Goal: Task Accomplishment & Management: Manage account settings

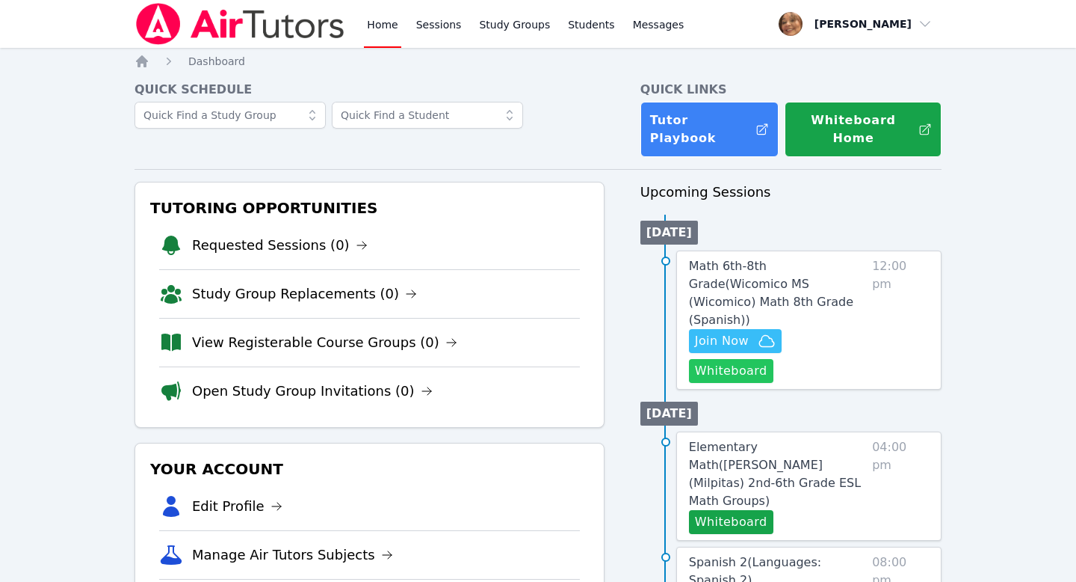
click at [774, 359] on button "Whiteboard" at bounding box center [731, 371] width 84 height 24
click at [758, 332] on icon "button" at bounding box center [767, 341] width 18 height 18
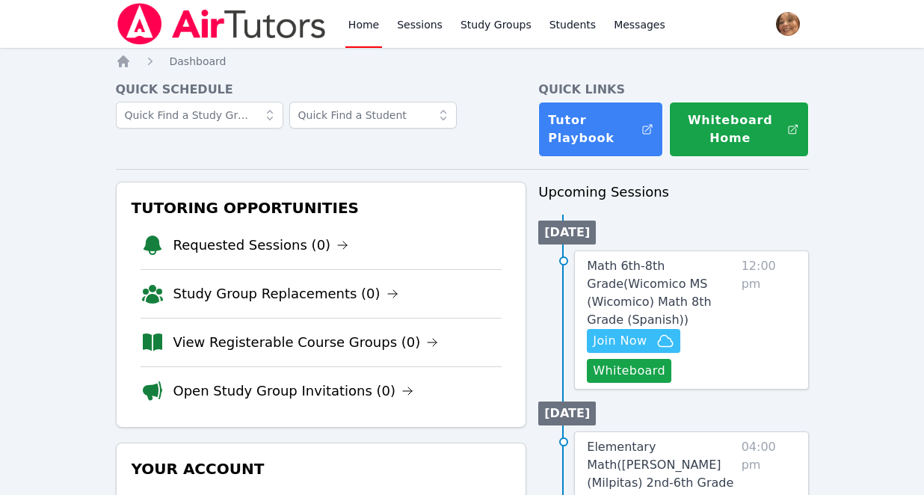
click at [764, 319] on span "12:00 pm" at bounding box center [769, 320] width 55 height 126
click at [698, 273] on link "Math 6th-8th Grade ( Wicomico MS (Wicomico) Math 8th Grade (Spanish) )" at bounding box center [661, 293] width 148 height 72
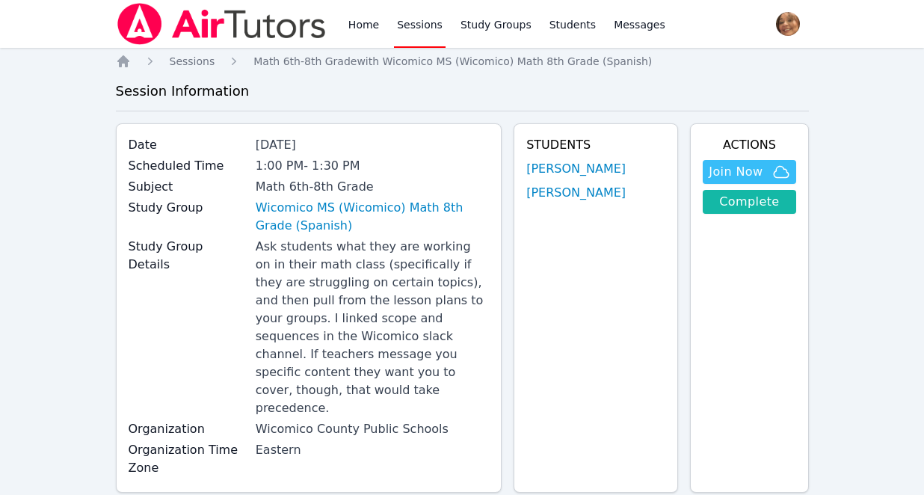
click at [724, 205] on link "Complete" at bounding box center [749, 202] width 93 height 24
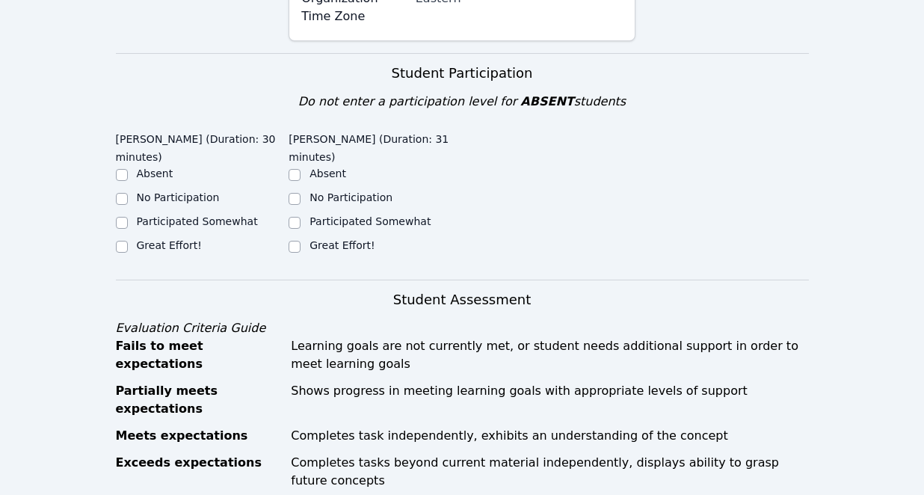
scroll to position [506, 0]
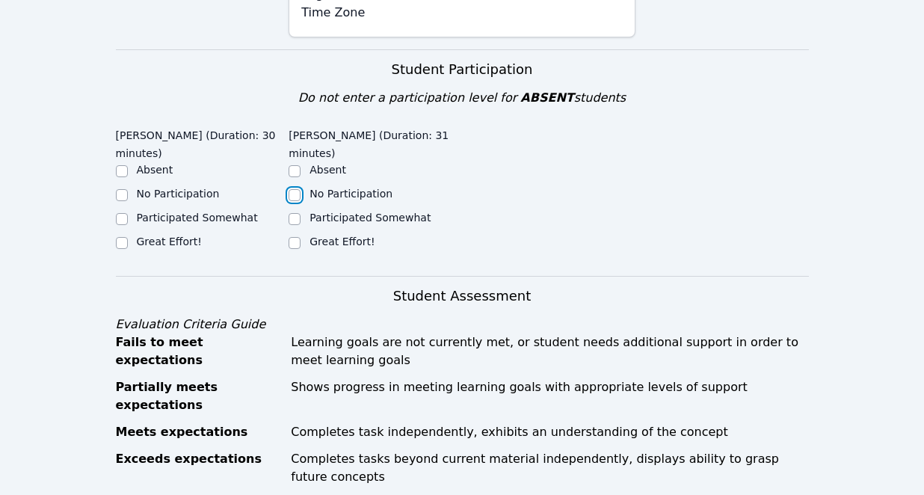
click at [295, 189] on input "No Participation" at bounding box center [295, 195] width 12 height 12
checkbox input "true"
click at [122, 213] on input "Participated Somewhat" at bounding box center [122, 219] width 12 height 12
checkbox input "true"
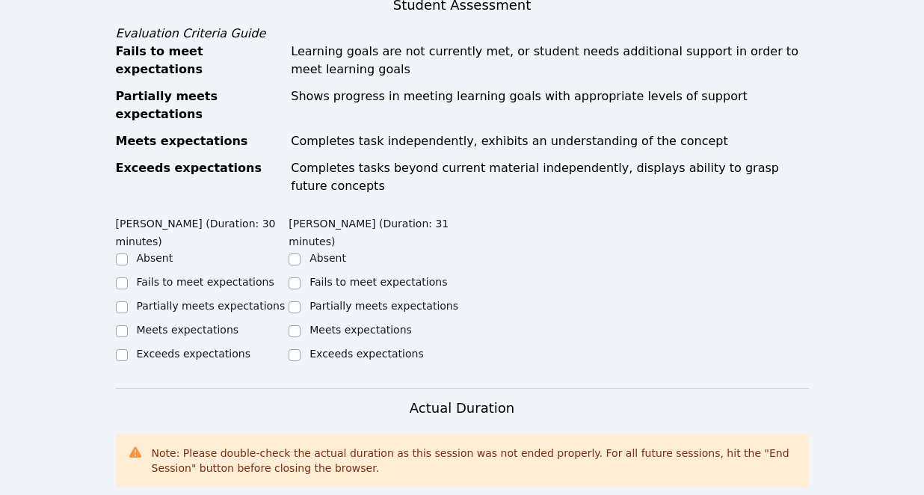
scroll to position [800, 0]
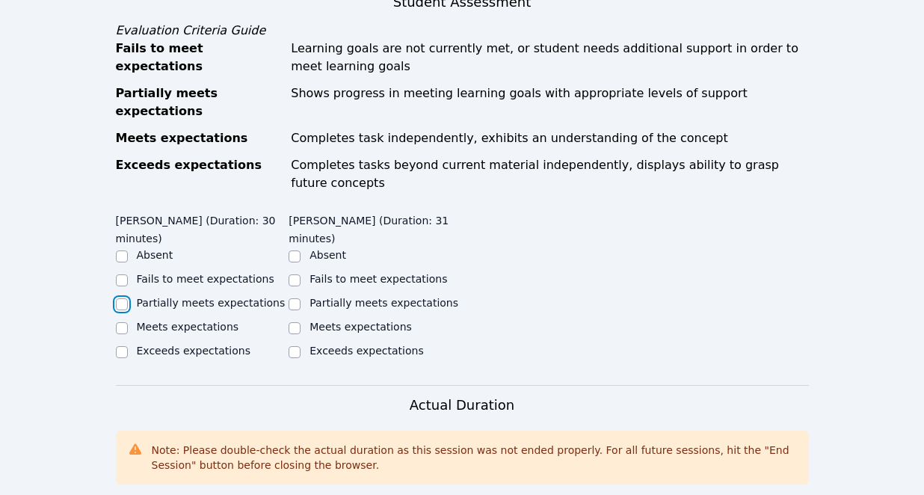
click at [125, 298] on input "Partially meets expectations" at bounding box center [122, 304] width 12 height 12
checkbox input "true"
click at [295, 274] on input "Fails to meet expectations" at bounding box center [295, 280] width 12 height 12
checkbox input "true"
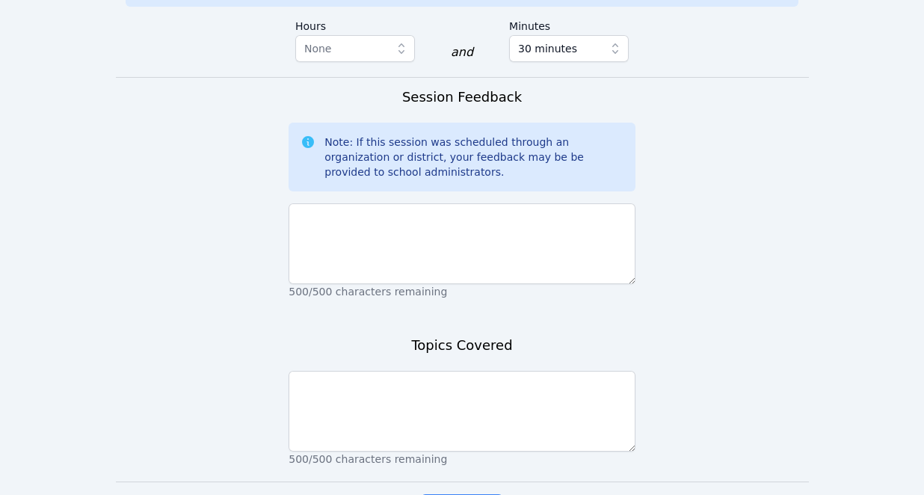
scroll to position [1393, 0]
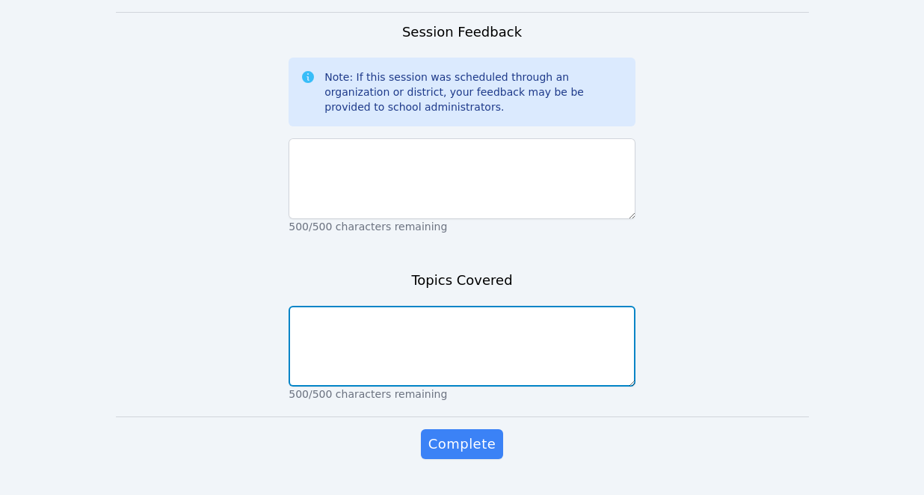
click at [464, 312] on textarea at bounding box center [462, 346] width 347 height 81
type textarea "Transformations and congruency"
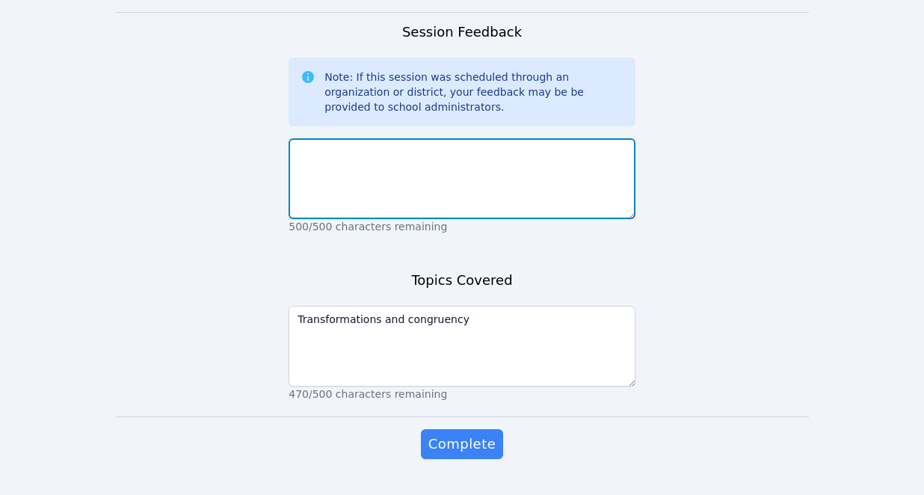
click at [497, 151] on textarea at bounding box center [462, 178] width 347 height 81
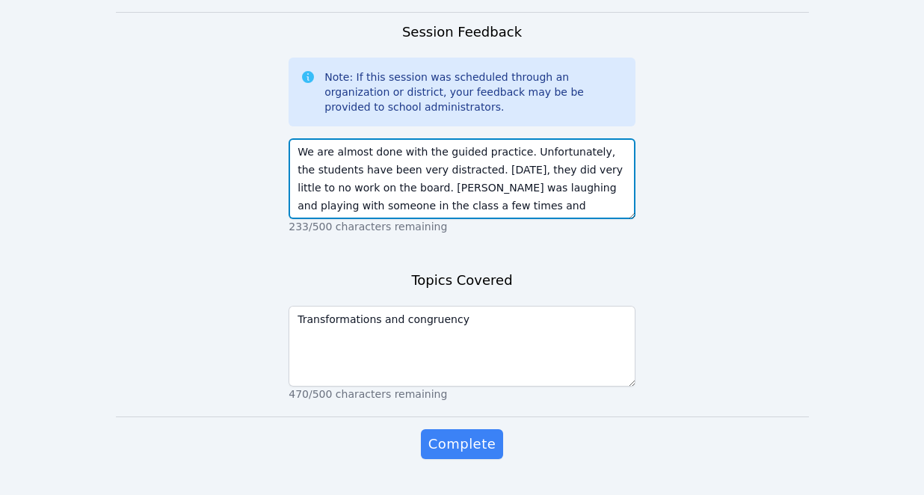
scroll to position [10, 0]
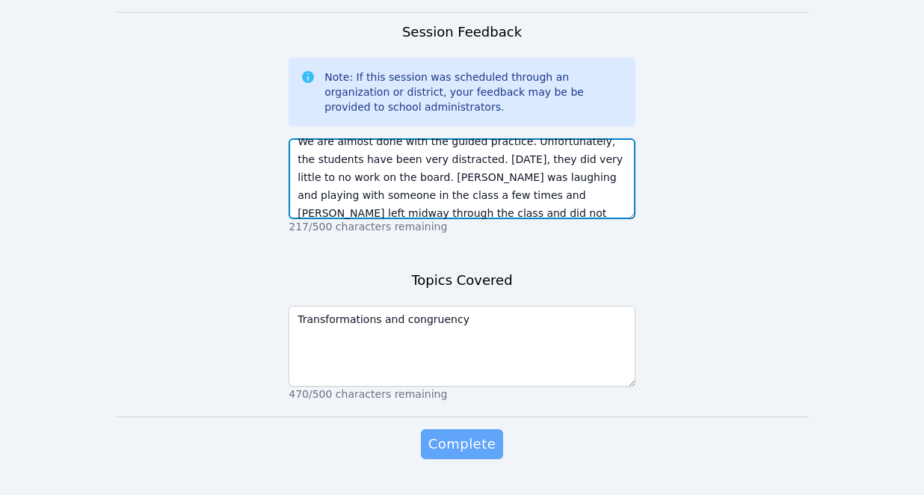
type textarea "We are almost done with the guided practice. Unfortunately, the students have b…"
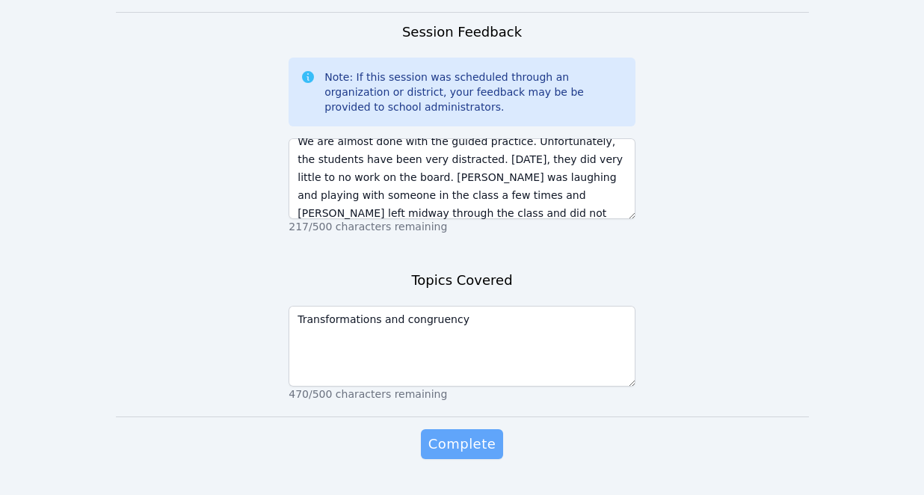
click at [460, 434] on span "Complete" at bounding box center [461, 444] width 67 height 21
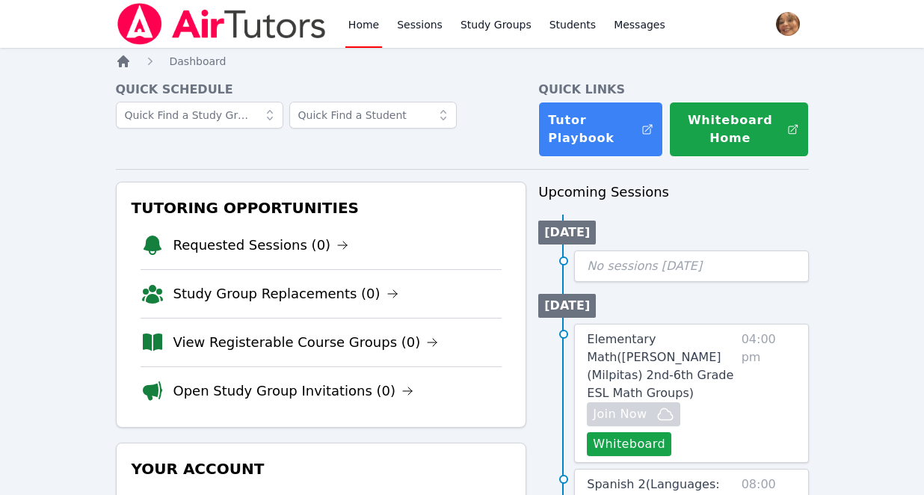
click at [118, 63] on icon "Breadcrumb" at bounding box center [123, 61] width 12 height 12
click at [123, 62] on icon "Breadcrumb" at bounding box center [123, 61] width 12 height 12
click at [127, 62] on icon "Breadcrumb" at bounding box center [123, 61] width 12 height 12
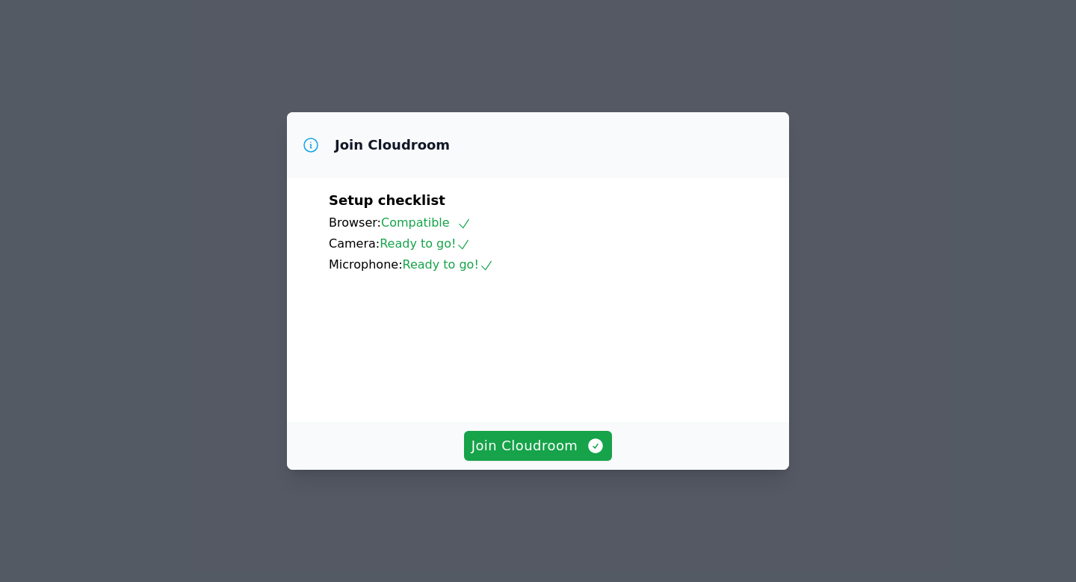
click at [799, 57] on div "Join Cloudroom Setup checklist Browser: Compatible Camera: Ready to go! Microph…" at bounding box center [538, 291] width 1076 height 582
click at [541, 456] on span "Join Cloudroom" at bounding box center [539, 445] width 134 height 21
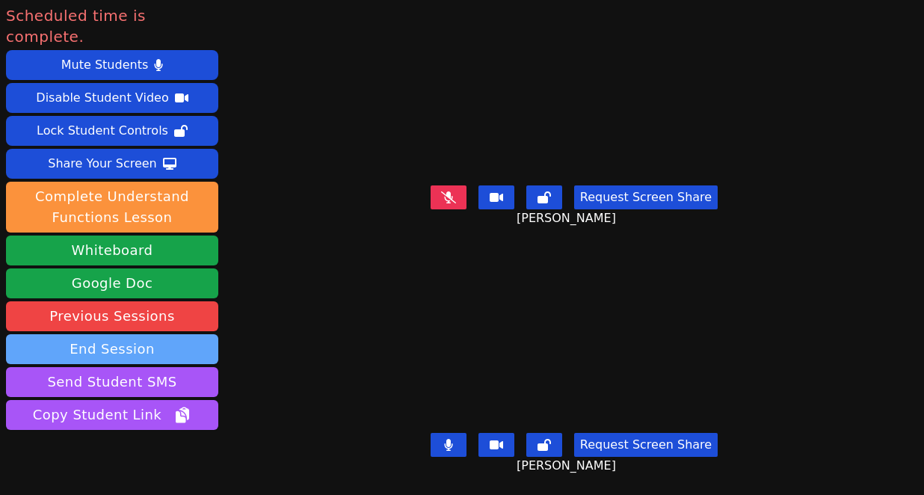
click at [147, 334] on button "End Session" at bounding box center [112, 349] width 212 height 30
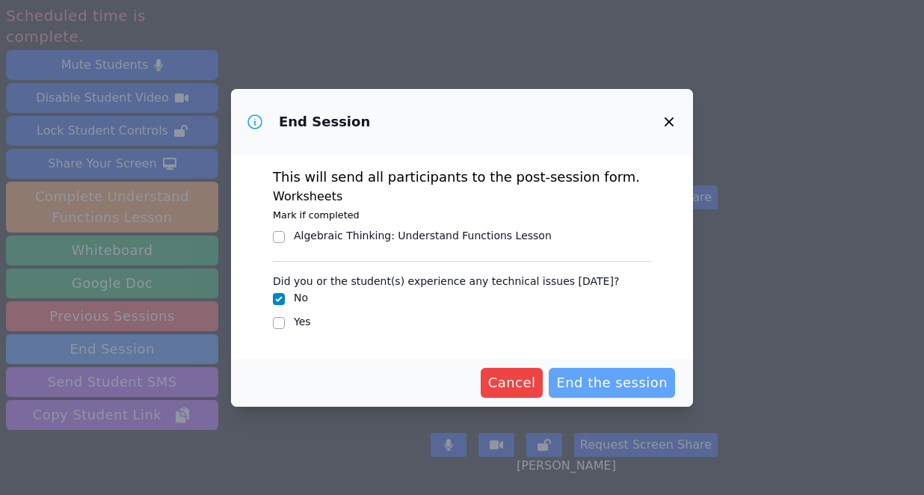
click at [575, 384] on span "End the session" at bounding box center [611, 382] width 111 height 21
